Goal: Information Seeking & Learning: Learn about a topic

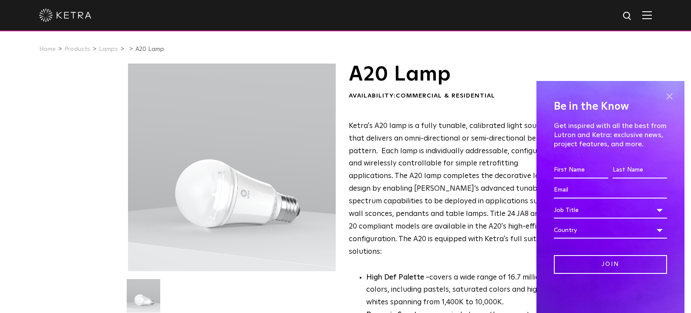
click at [670, 94] on span at bounding box center [668, 96] width 13 height 13
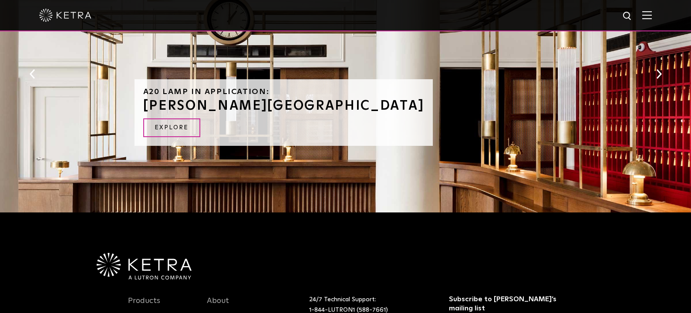
scroll to position [1001, 0]
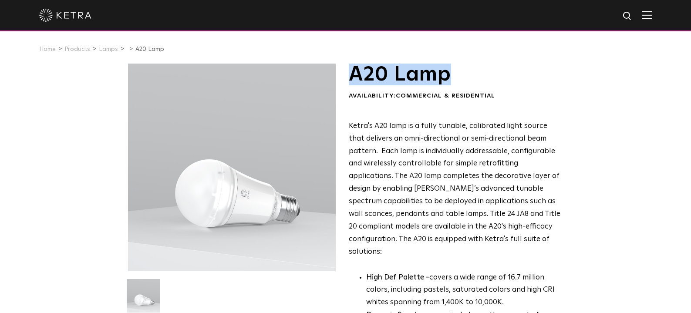
drag, startPoint x: 453, startPoint y: 83, endPoint x: 352, endPoint y: 78, distance: 101.9
click at [352, 78] on h1 "A20 Lamp" at bounding box center [455, 75] width 212 height 22
copy h1 "A20 Lamp"
